Goal: Transaction & Acquisition: Purchase product/service

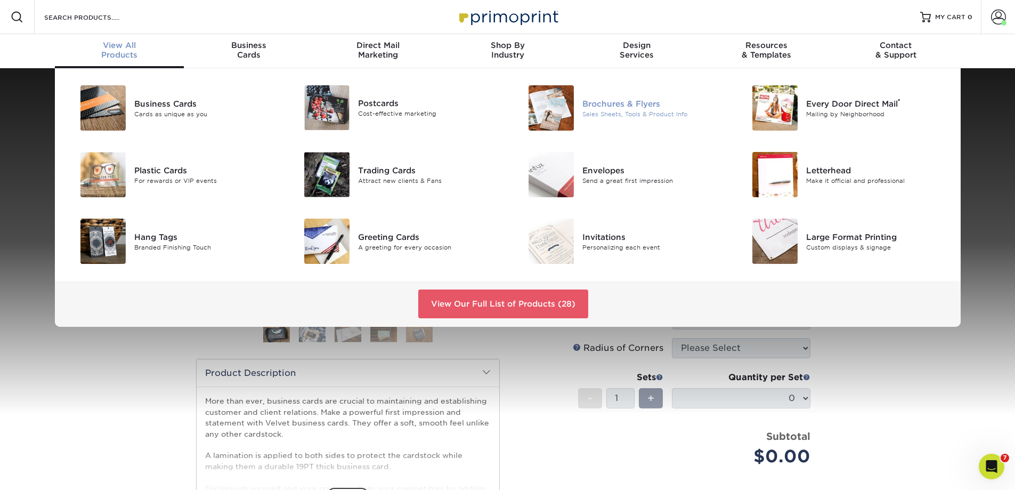
click at [624, 106] on div "Brochures & Flyers" at bounding box center [653, 104] width 141 height 12
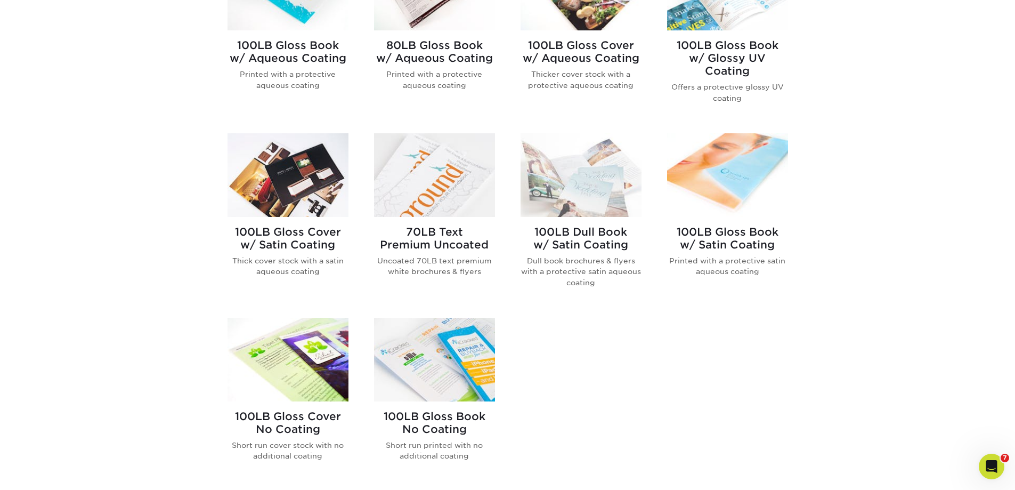
scroll to position [533, 0]
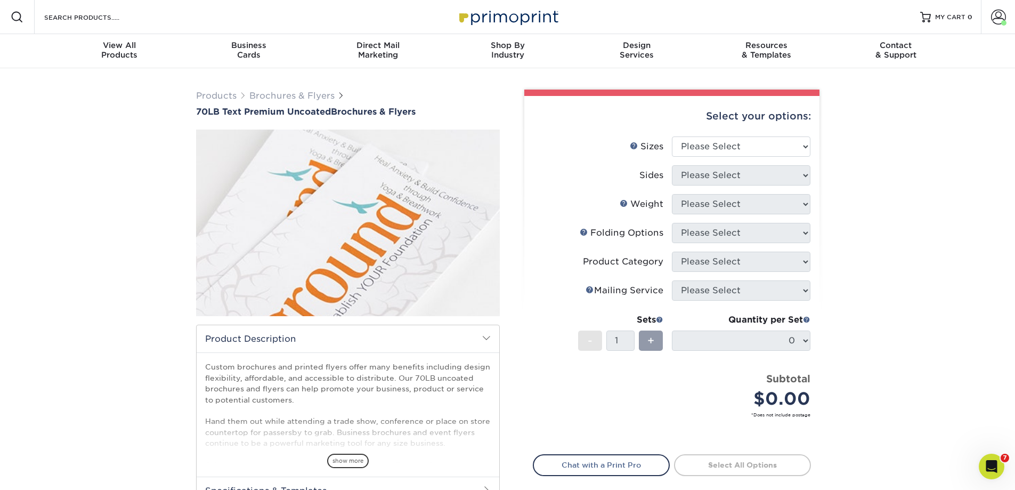
select select "4.00x9.00"
click at [672, 136] on select "Please Select 3.67" x 8.5" 4" x 6" 4" x 8.5" 4" x 9" 4.25" x 5.5" 4.25" x 11" 5…" at bounding box center [741, 146] width 139 height 20
click at [724, 175] on select "Please Select Print Both Sides Print Front Only" at bounding box center [741, 175] width 139 height 20
select select "13abbda7-1d64-4f25-8bb2-c179b224825d"
click at [672, 165] on select "Please Select Print Both Sides Print Front Only" at bounding box center [741, 175] width 139 height 20
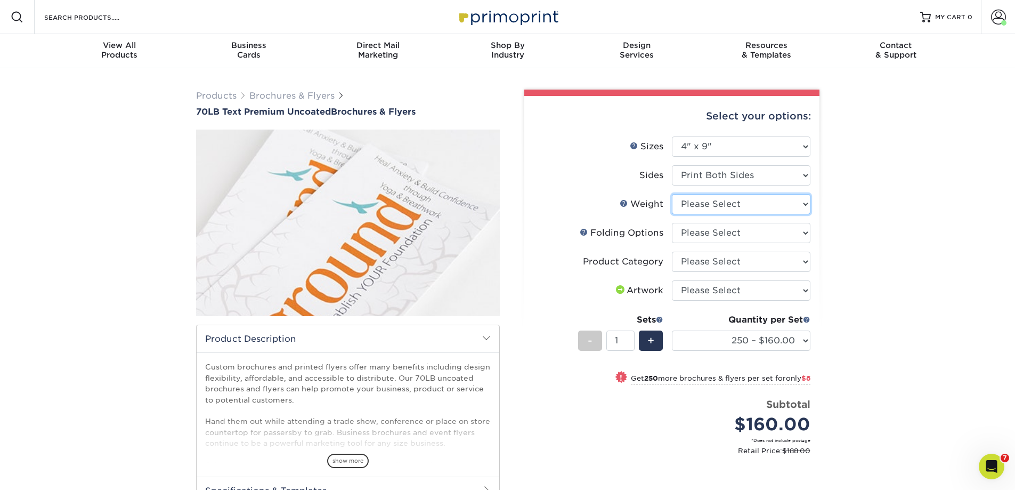
click at [728, 205] on select "Please Select 70LB" at bounding box center [741, 204] width 139 height 20
select select "70LB"
click at [672, 194] on select "Please Select 70LB" at bounding box center [741, 204] width 139 height 20
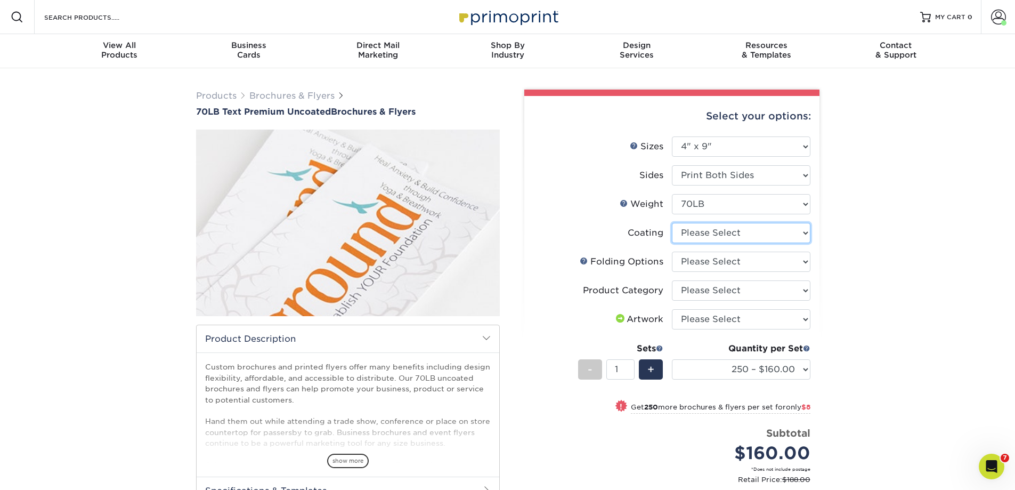
click at [720, 235] on select at bounding box center [741, 233] width 139 height 20
select select "3e7618de-abca-4bda-9f97-8b9129e913d8"
click at [672, 223] on select at bounding box center [741, 233] width 139 height 20
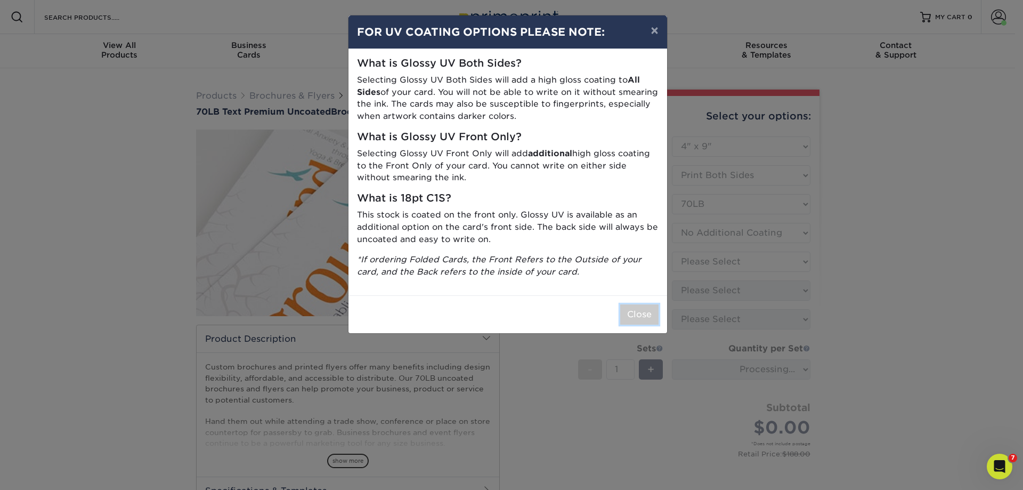
click at [645, 313] on button "Close" at bounding box center [639, 314] width 38 height 20
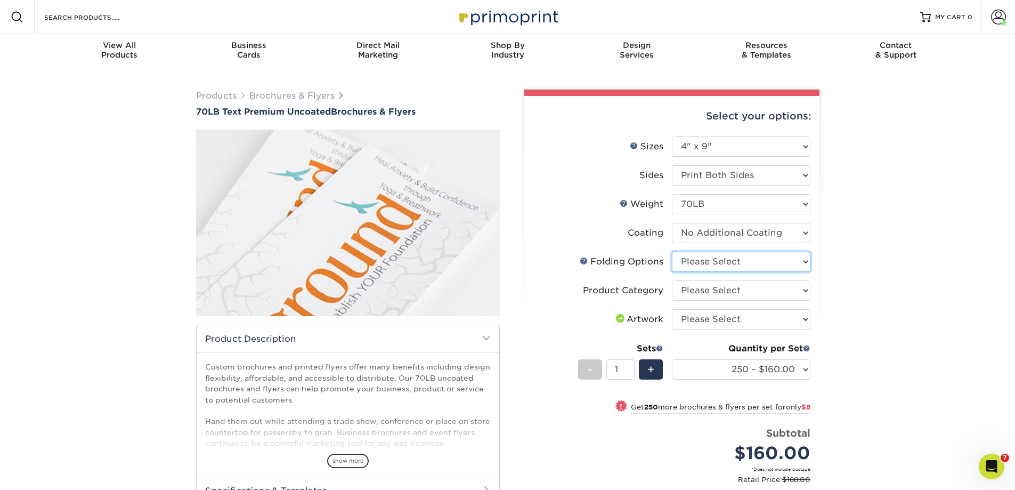
click at [709, 262] on select "Please Select FLAT - No Folding Tri-Fold / Letter Fold Z-Fold Half-Fold" at bounding box center [741, 262] width 139 height 20
select select "9b1d5825-34d1-4721-9874-ed79abb003d7"
click at [672, 252] on select "Please Select FLAT - No Folding Tri-Fold / Letter Fold Z-Fold Half-Fold" at bounding box center [741, 262] width 139 height 20
click at [714, 287] on select "Please Select Flyers and Brochures" at bounding box center [741, 290] width 139 height 20
select select "1a668080-6b7c-4174-b399-2c3833b27ef4"
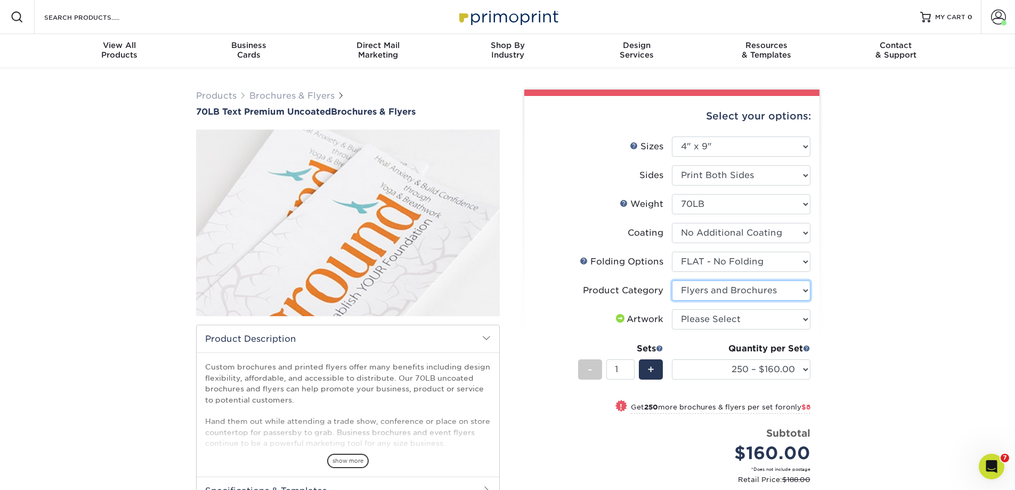
click at [672, 280] on select "Please Select Flyers and Brochures" at bounding box center [741, 290] width 139 height 20
click at [717, 320] on select "Please Select I will upload files I need a design - $175" at bounding box center [741, 319] width 139 height 20
select select "upload"
click at [672, 309] on select "Please Select I will upload files I need a design - $175" at bounding box center [741, 319] width 139 height 20
click at [806, 369] on select "250 – $160.00 500 – $168.00 1000 – $176.00 2000 – $220.00 2500 – $230.00 3000 –…" at bounding box center [741, 369] width 139 height 20
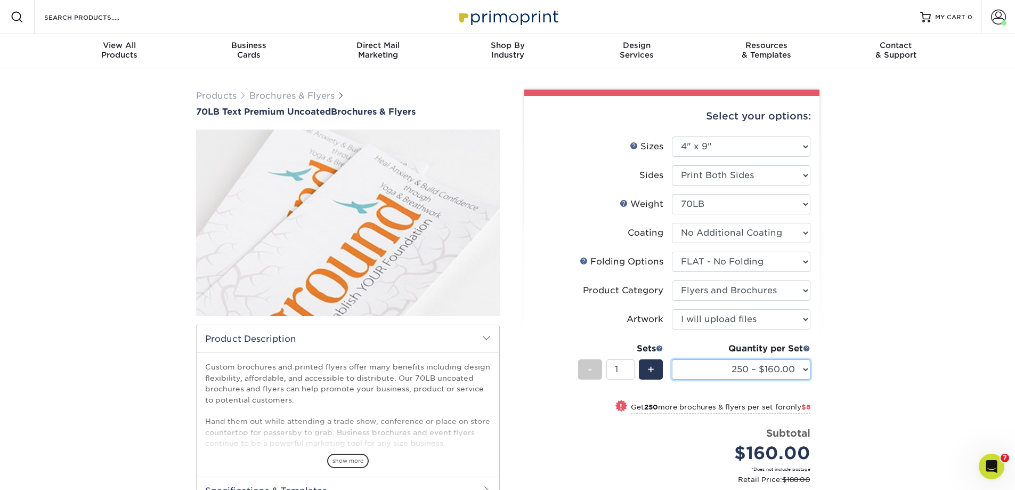
click at [672, 359] on select "250 – $160.00 500 – $168.00 1000 – $176.00 2000 – $220.00 2500 – $230.00 3000 –…" at bounding box center [741, 369] width 139 height 20
click at [897, 197] on div "Products Brochures & Flyers 70LB Text Premium Uncoated Brochures & Flyers show …" at bounding box center [507, 355] width 1015 height 575
